Goal: Communication & Community: Answer question/provide support

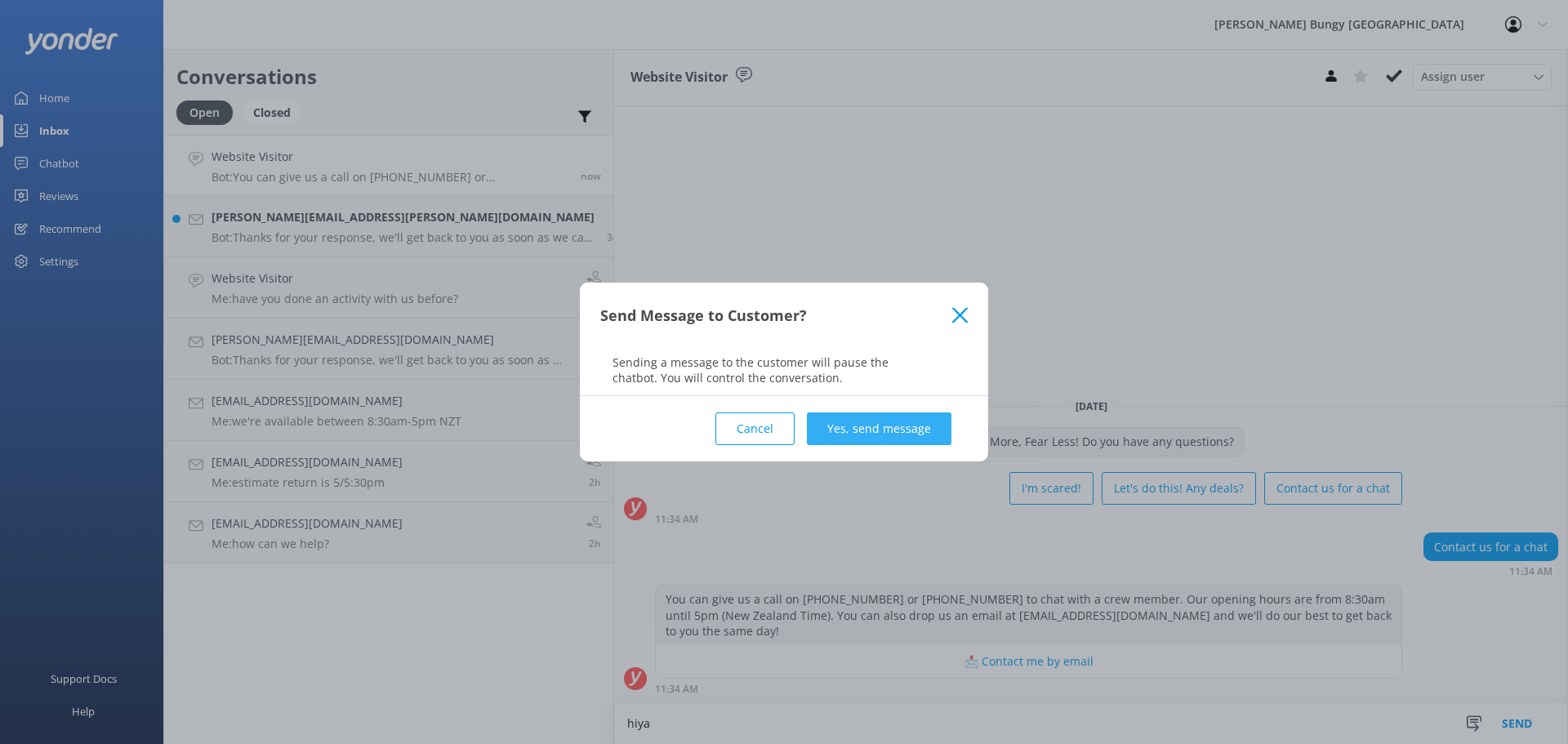
type textarea "hiya"
click at [832, 435] on button "Yes, send message" at bounding box center [879, 428] width 144 height 32
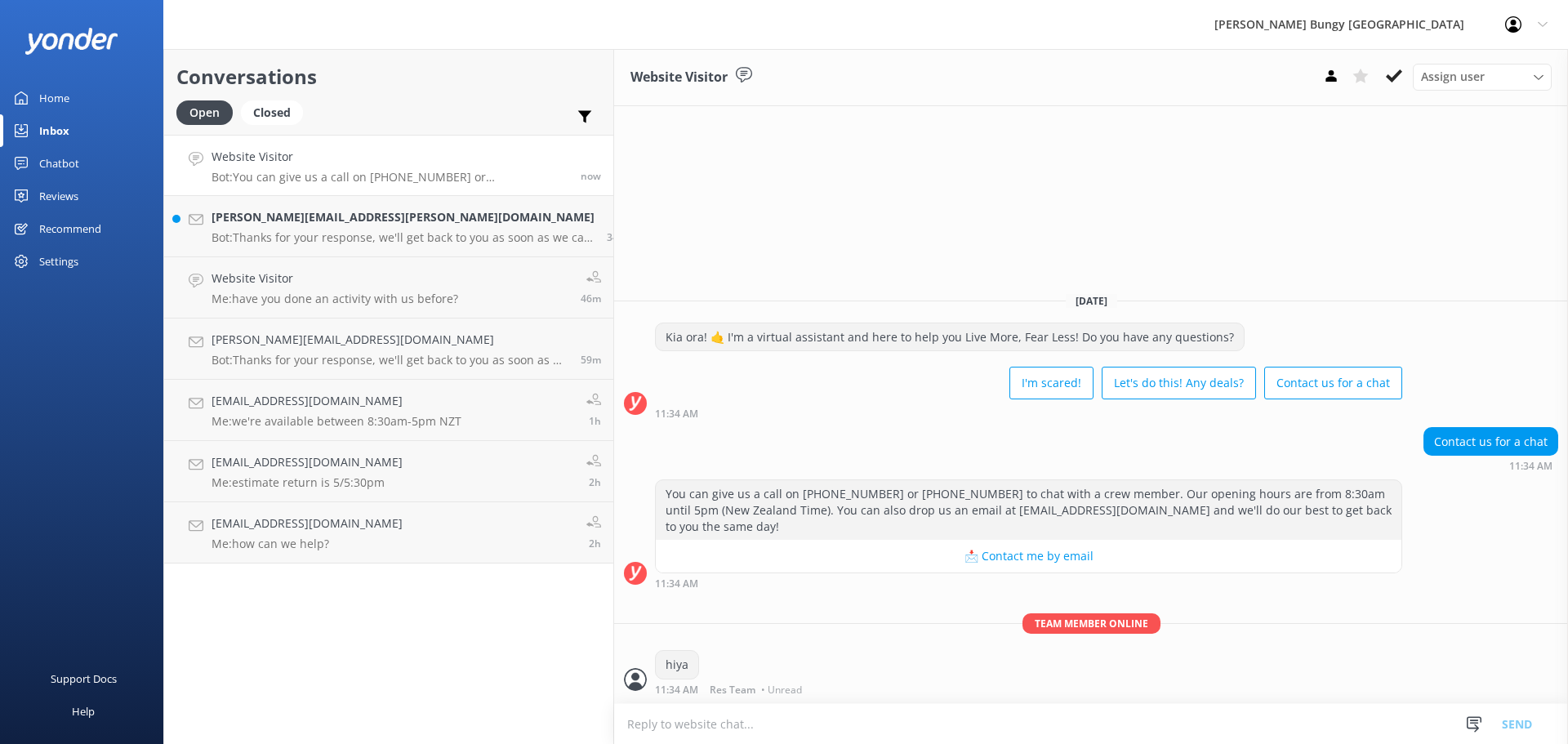
click at [814, 724] on textarea at bounding box center [1091, 724] width 954 height 40
type textarea "how can we help?"
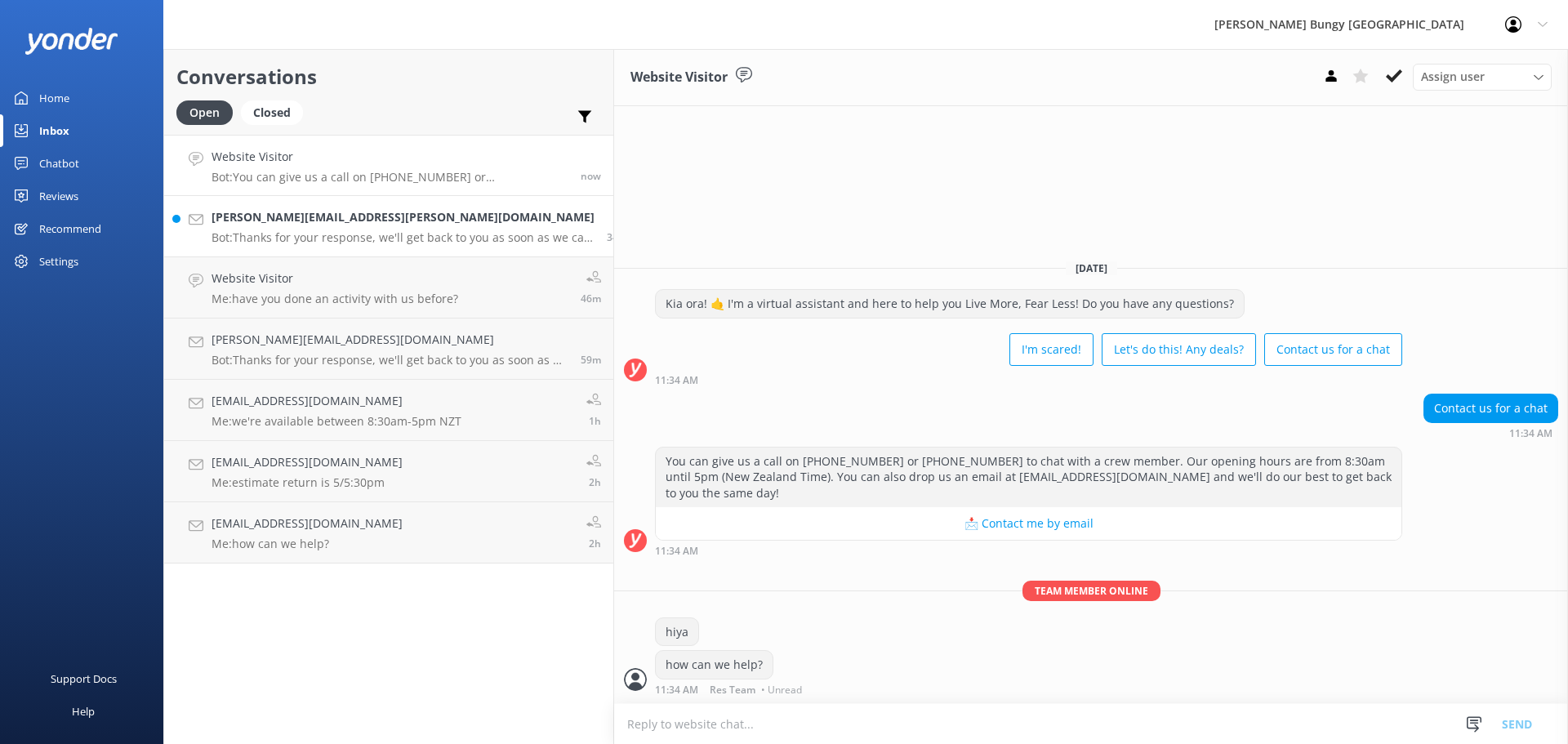
click at [291, 237] on p "Bot: Thanks for your response, we'll get back to you as soon as we can during o…" at bounding box center [403, 238] width 383 height 15
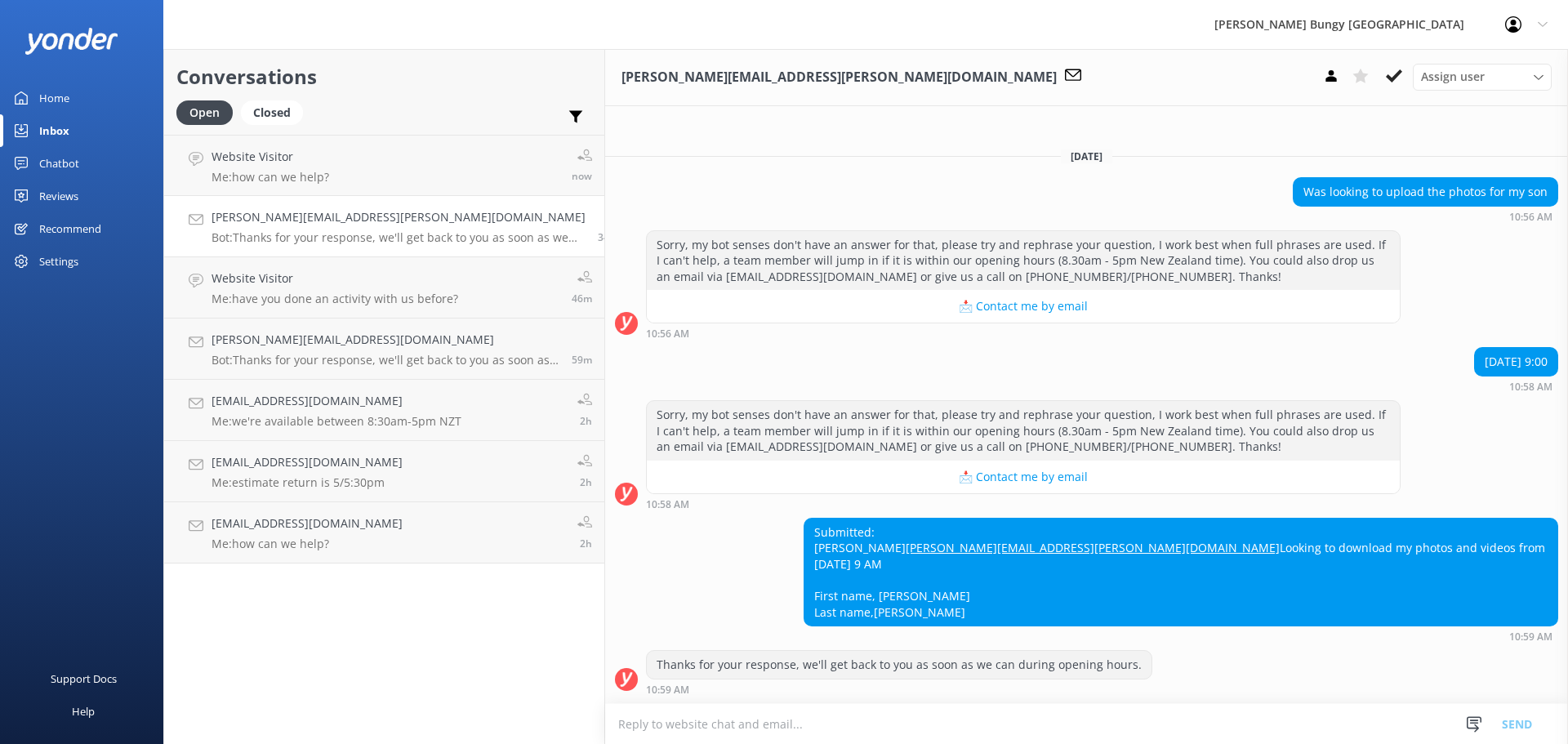
click at [1210, 722] on textarea at bounding box center [1087, 724] width 963 height 40
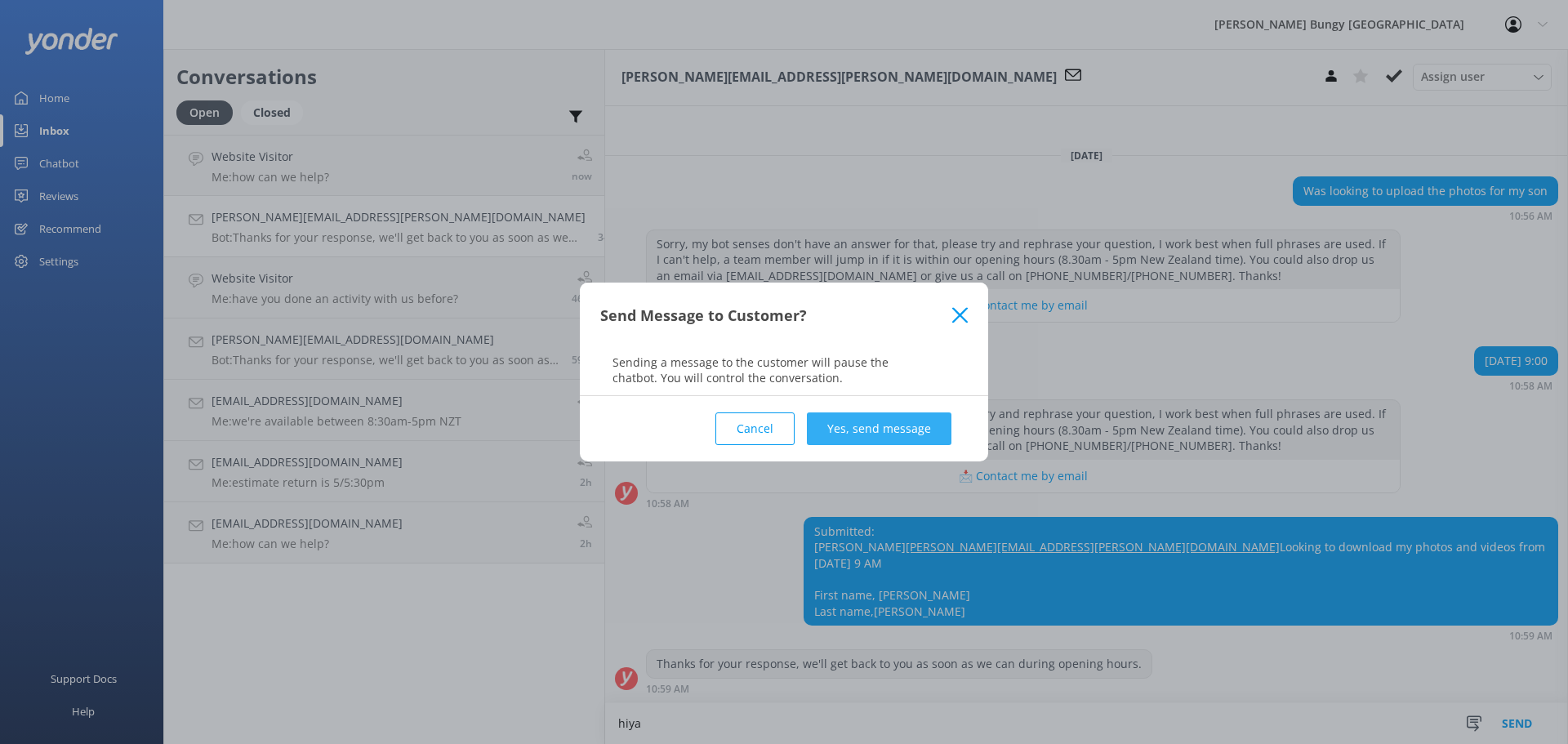
type textarea "hiya"
click at [940, 423] on button "Yes, send message" at bounding box center [879, 428] width 144 height 32
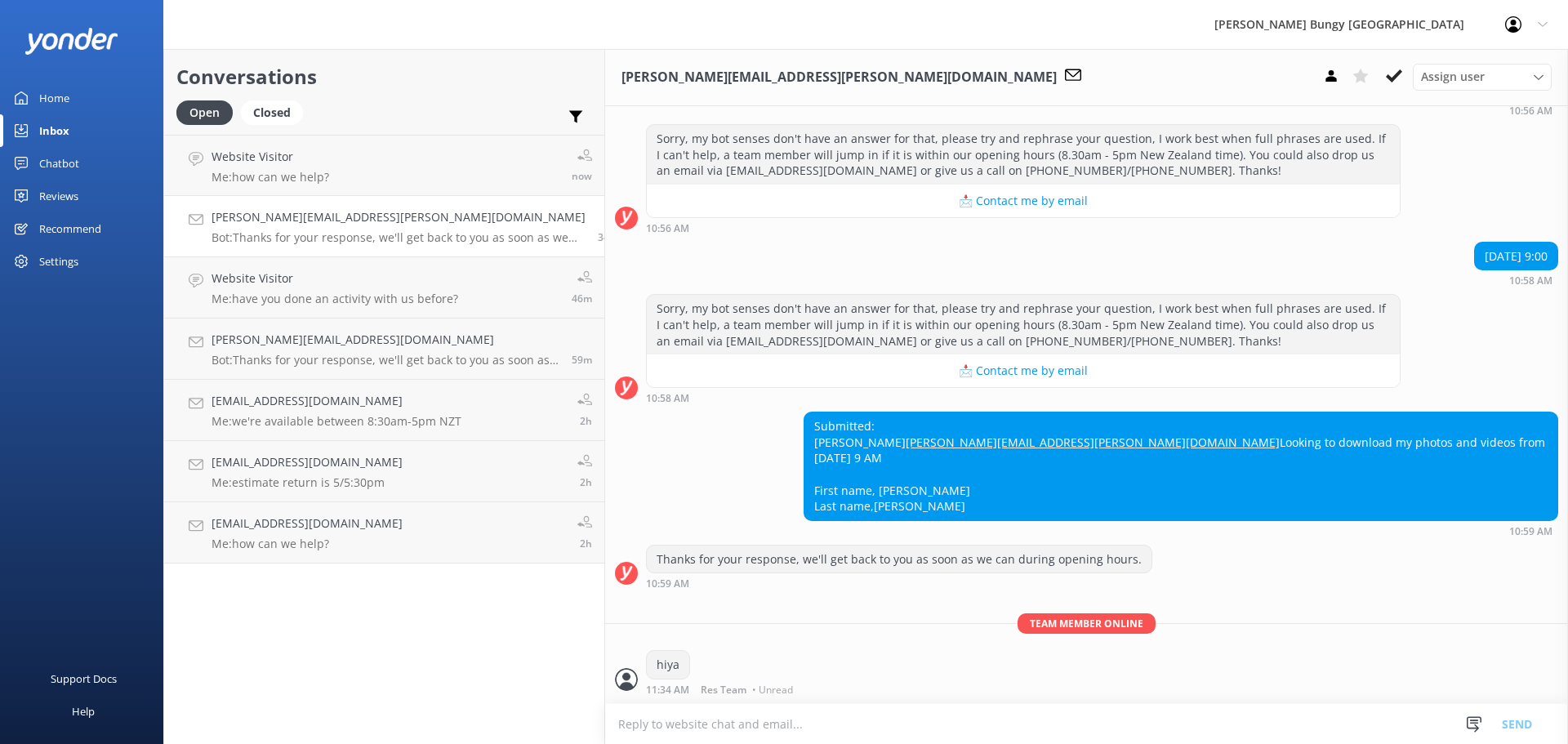
scroll to position [94, 0]
click at [1138, 717] on textarea at bounding box center [1087, 724] width 963 height 40
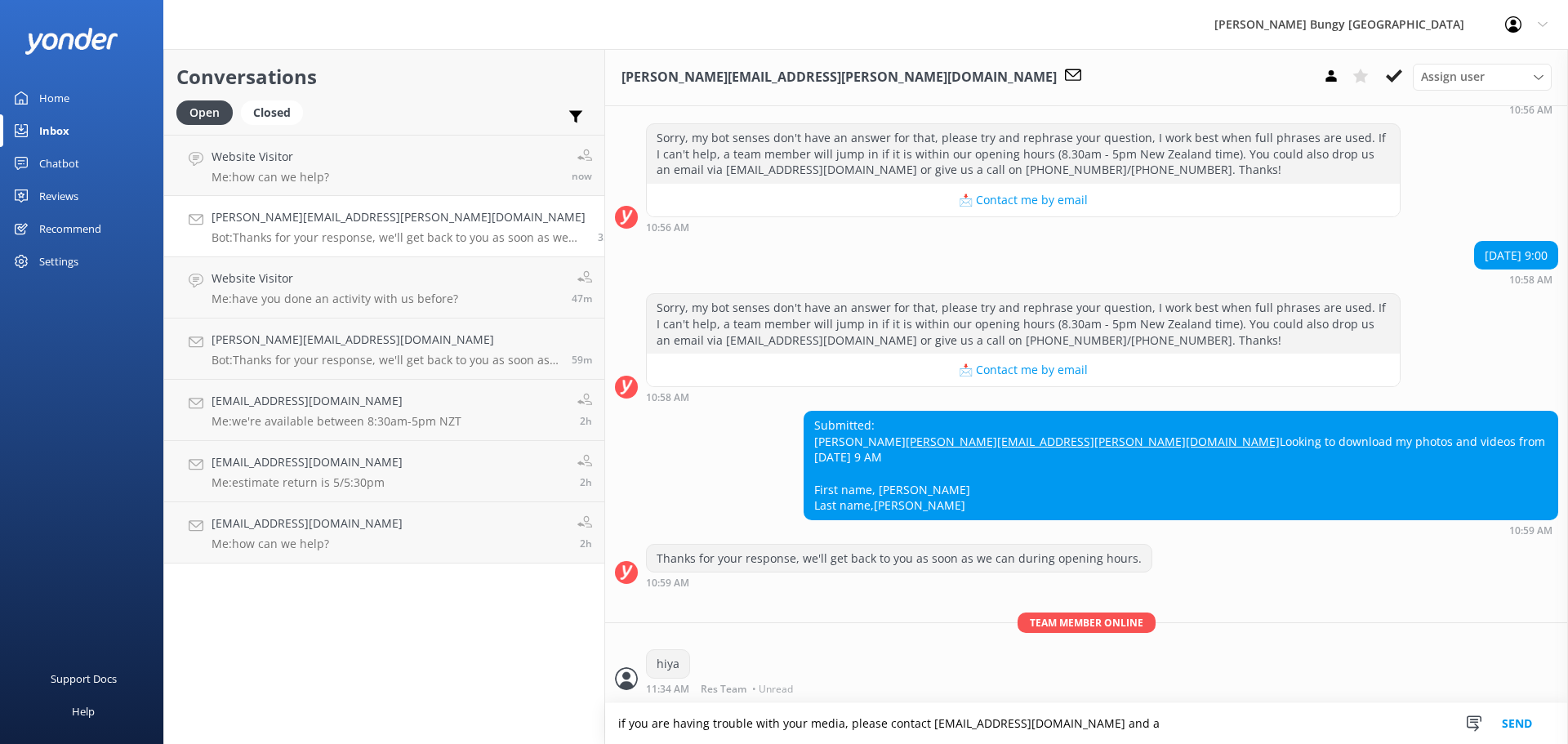
click at [1138, 717] on textarea "if you are having trouble with your media, please contact [EMAIL_ADDRESS][DOMAI…" at bounding box center [1087, 723] width 963 height 41
click at [1101, 736] on textarea "if you are having trouble with your media, please contact [EMAIL_ADDRESS][DOMAI…" at bounding box center [1087, 723] width 963 height 41
type textarea "if you are having trouble with your media, please contact [EMAIL_ADDRESS][DOMAI…"
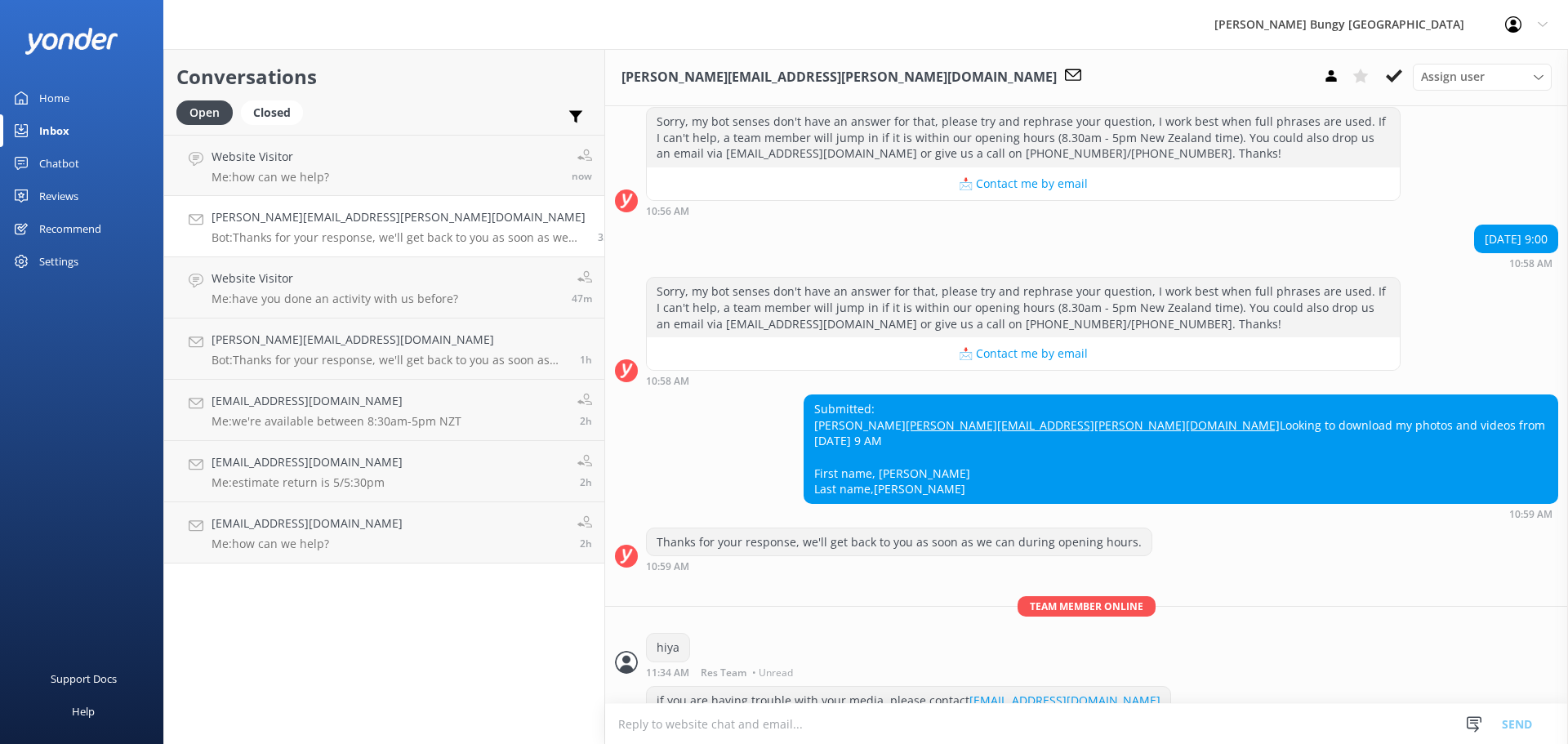
scroll to position [146, 0]
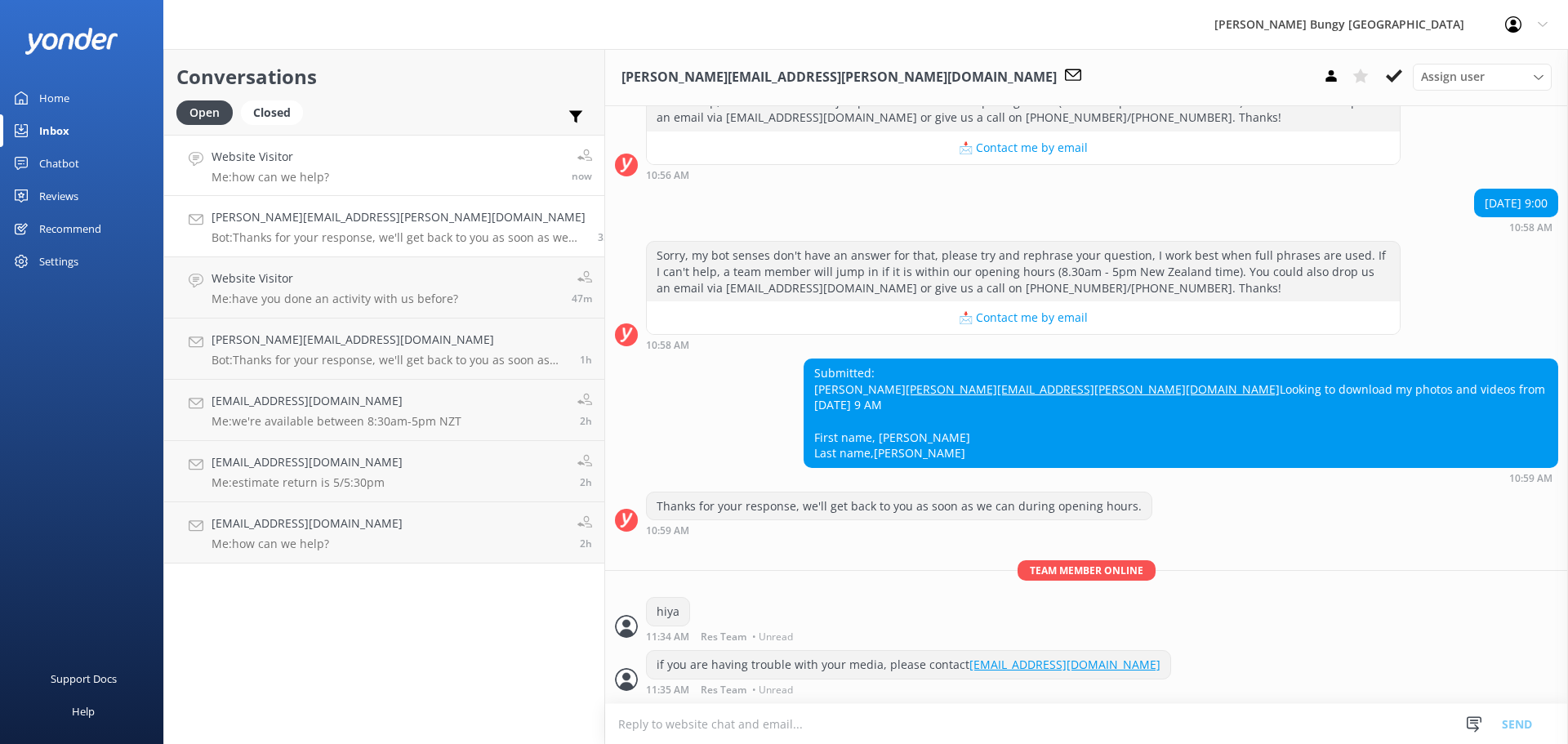
click at [268, 180] on p "Me: how can we help?" at bounding box center [270, 177] width 118 height 15
